Goal: Task Accomplishment & Management: Use online tool/utility

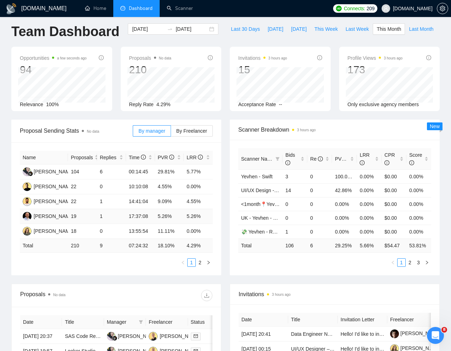
scroll to position [7, 0]
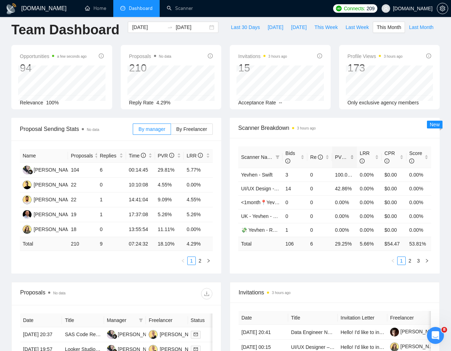
click at [350, 161] on div "PVR" at bounding box center [344, 157] width 19 height 8
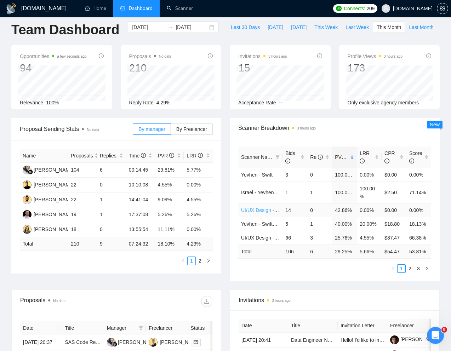
click at [261, 213] on link "UI/UX Design - [PERSON_NAME]" at bounding box center [278, 211] width 75 height 6
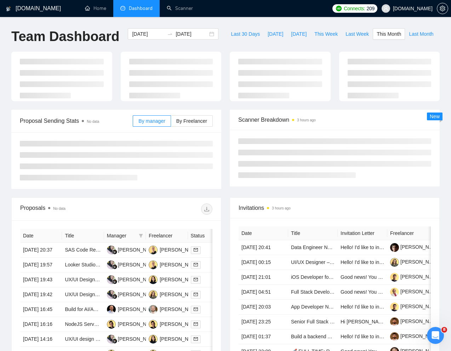
scroll to position [7, 0]
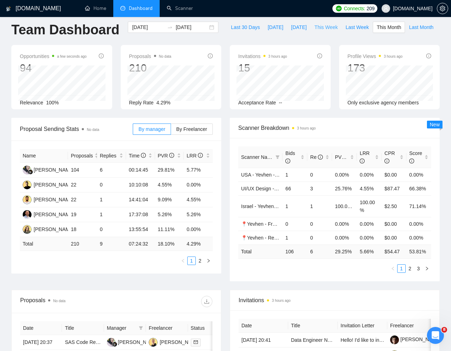
click at [315, 31] on span "This Week" at bounding box center [326, 27] width 23 height 8
type input "[DATE]"
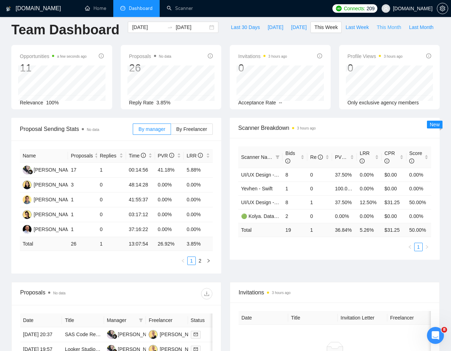
click at [377, 31] on span "This Month" at bounding box center [389, 27] width 24 height 8
type input "[DATE]"
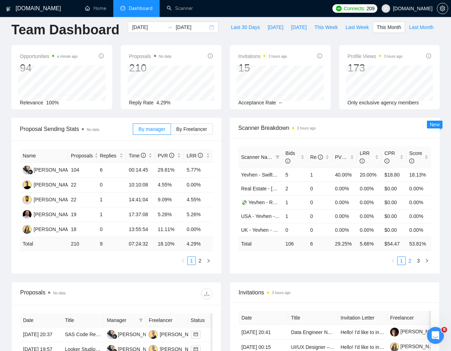
click at [410, 265] on link "2" at bounding box center [410, 261] width 8 height 8
click at [396, 265] on button "button" at bounding box center [393, 261] width 9 height 9
click at [409, 31] on span "Last Month" at bounding box center [421, 27] width 24 height 8
type input "[DATE]"
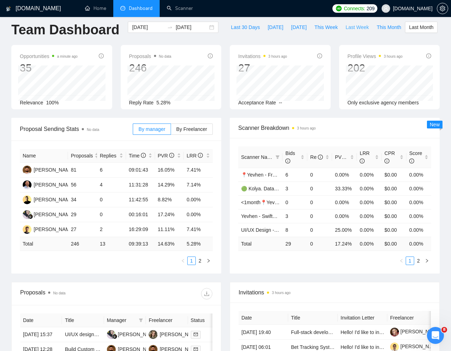
click at [346, 31] on span "Last Week" at bounding box center [357, 27] width 23 height 8
type input "[DATE]"
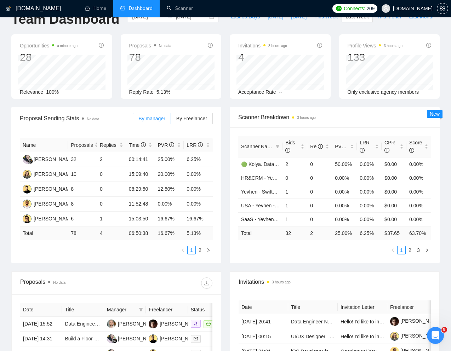
scroll to position [19, 0]
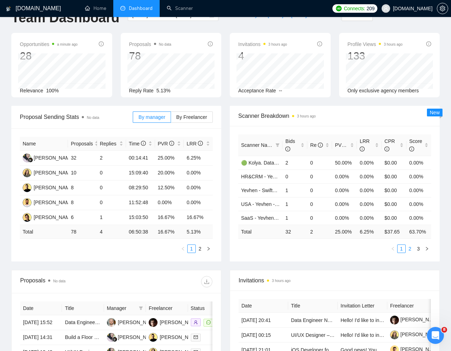
click at [412, 253] on link "2" at bounding box center [410, 249] width 8 height 8
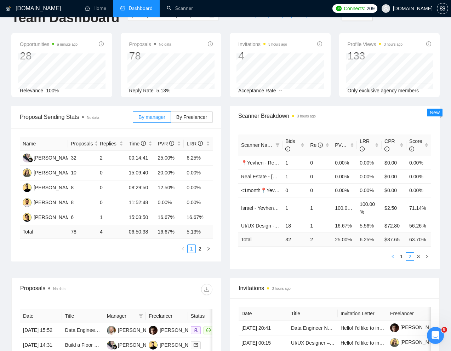
click at [395, 259] on icon "left" at bounding box center [393, 257] width 4 height 4
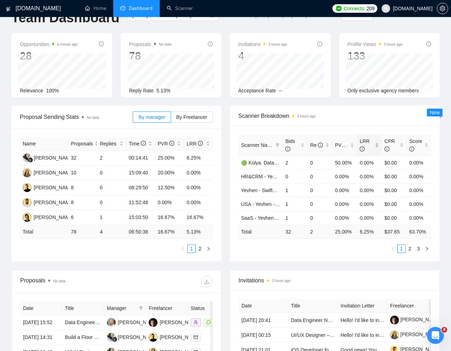
click at [375, 153] on div "LRR" at bounding box center [369, 145] width 19 height 16
click at [378, 153] on div "LRR" at bounding box center [369, 145] width 19 height 16
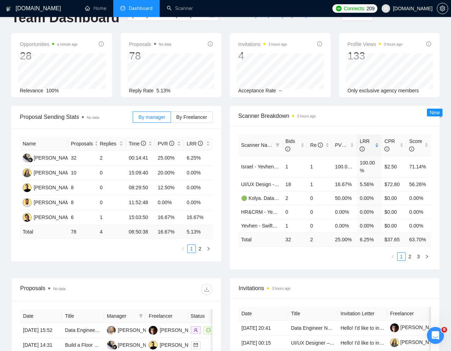
click at [365, 152] on span "LRR" at bounding box center [365, 144] width 10 height 13
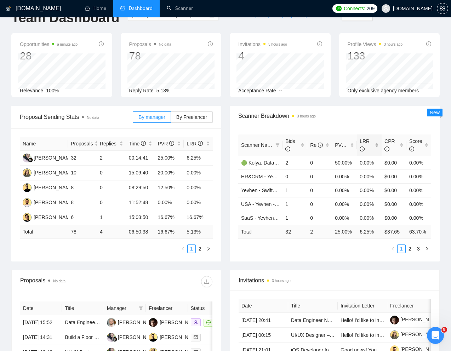
click at [365, 152] on span "LRR" at bounding box center [365, 144] width 10 height 13
click at [411, 253] on link "2" at bounding box center [410, 249] width 8 height 8
click at [418, 253] on link "3" at bounding box center [419, 249] width 8 height 8
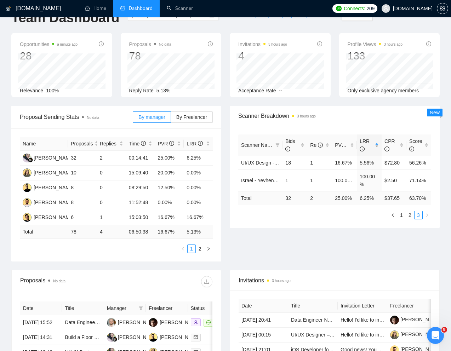
click at [365, 151] on span "LRR" at bounding box center [365, 144] width 10 height 13
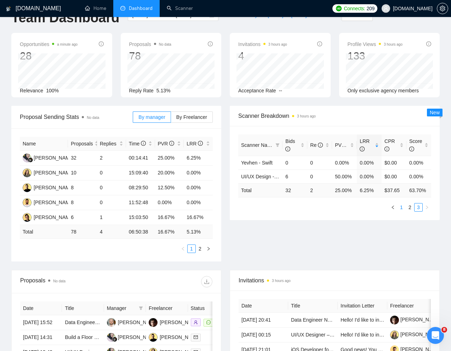
click at [400, 211] on link "1" at bounding box center [402, 208] width 8 height 8
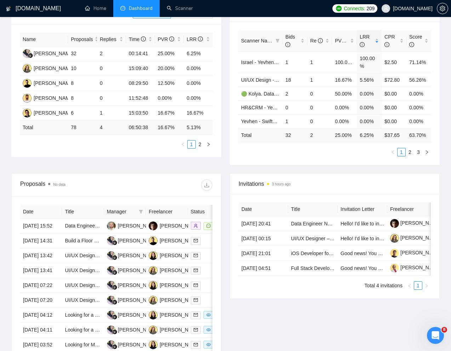
scroll to position [0, 0]
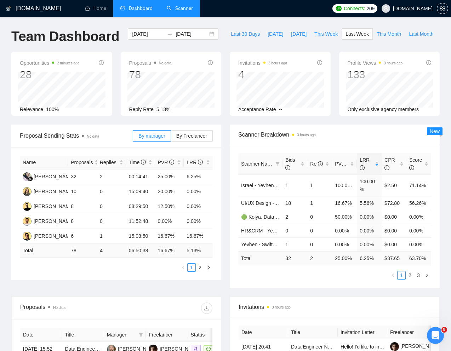
click at [178, 11] on link "Scanner" at bounding box center [180, 8] width 26 height 6
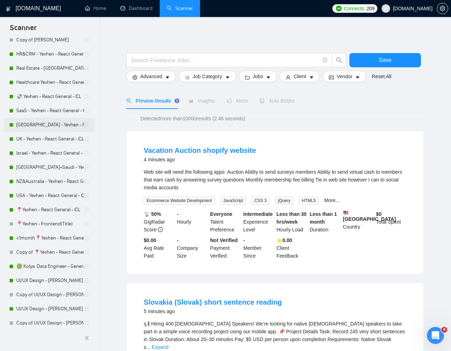
scroll to position [69, 0]
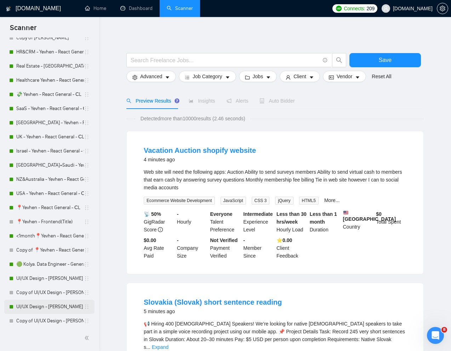
click at [31, 307] on link "UI/UX Design - [PERSON_NAME]" at bounding box center [50, 307] width 68 height 14
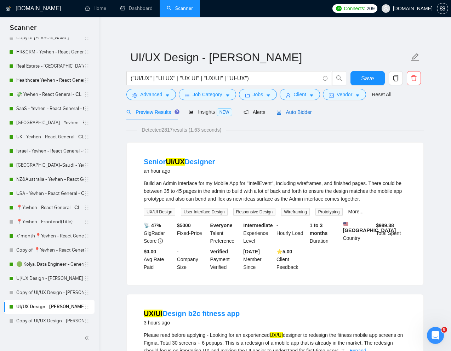
click at [302, 111] on span "Auto Bidder" at bounding box center [294, 112] width 35 height 6
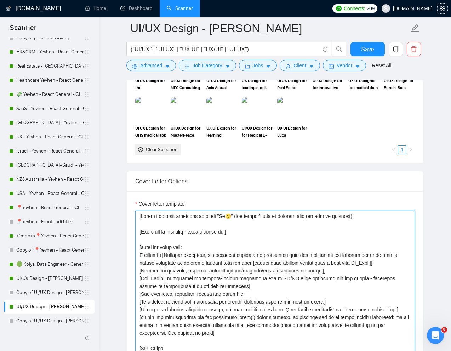
click at [231, 216] on textarea "Cover letter template:" at bounding box center [275, 290] width 280 height 159
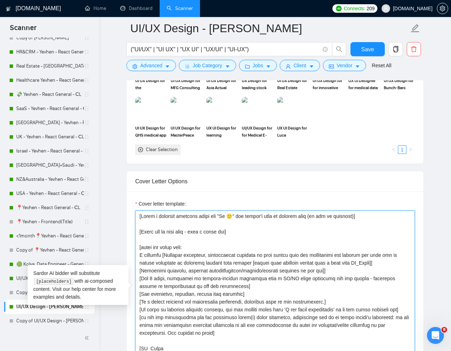
type textarea "[Lorem i dolorsit ametcons adipi eli "Se 🙂" doe tempor'i utla et dolorem aliq (…"
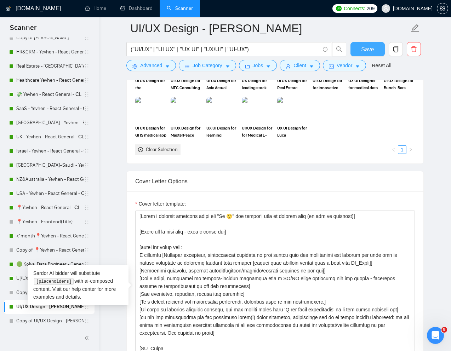
click at [367, 50] on span "Save" at bounding box center [367, 49] width 13 height 9
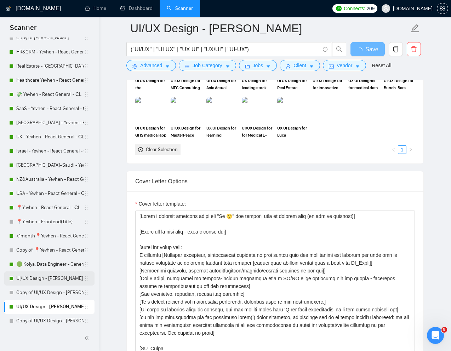
click at [34, 280] on link "UI/UX Design - [PERSON_NAME]" at bounding box center [50, 279] width 68 height 14
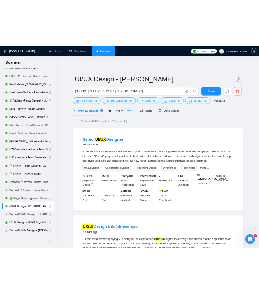
scroll to position [69, 0]
